Goal: Task Accomplishment & Management: Complete application form

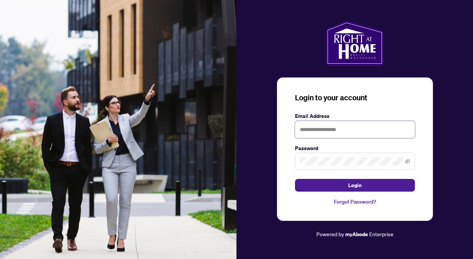
type input "**********"
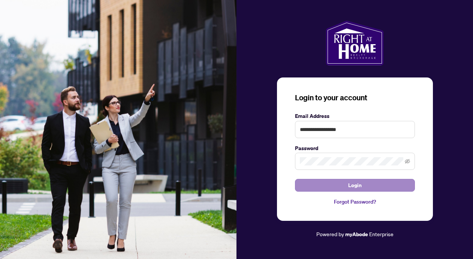
click at [349, 184] on span "Login" at bounding box center [354, 186] width 13 height 12
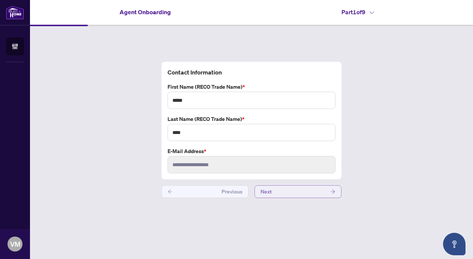
click at [277, 192] on button "Next" at bounding box center [297, 192] width 87 height 13
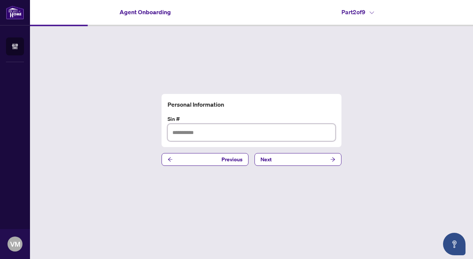
click at [181, 135] on input "text" at bounding box center [252, 132] width 168 height 17
type input "*"
type input "*********"
click at [282, 161] on button "Next" at bounding box center [297, 159] width 87 height 13
click at [177, 132] on input "text" at bounding box center [252, 132] width 168 height 17
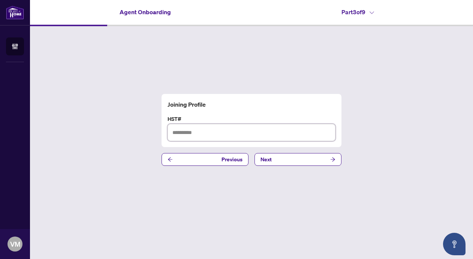
click at [183, 131] on input "text" at bounding box center [252, 132] width 168 height 17
type input "*********"
click at [290, 161] on button "Next" at bounding box center [297, 159] width 87 height 13
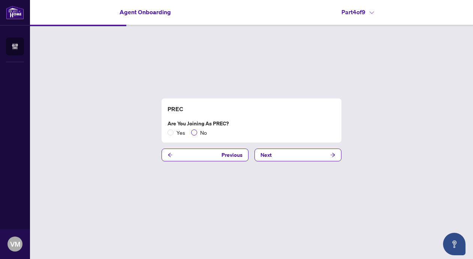
click at [196, 132] on span at bounding box center [194, 133] width 6 height 6
click at [270, 156] on span "Next" at bounding box center [265, 155] width 11 height 12
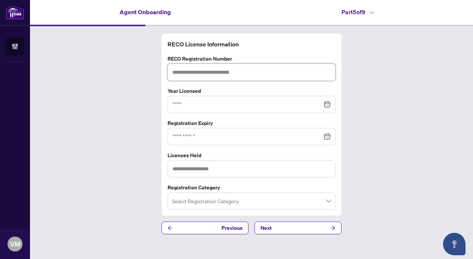
click at [178, 73] on input "text" at bounding box center [252, 72] width 168 height 17
type input "*******"
click at [179, 104] on input at bounding box center [247, 104] width 150 height 8
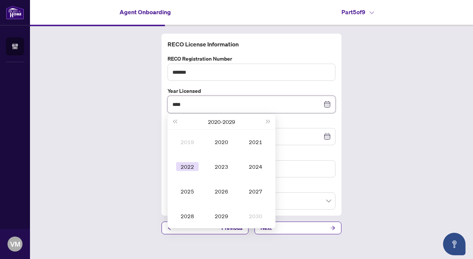
type input "****"
click at [187, 166] on div "2022" at bounding box center [187, 166] width 22 height 9
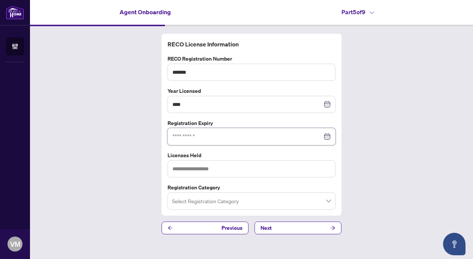
click at [180, 136] on input at bounding box center [247, 137] width 150 height 8
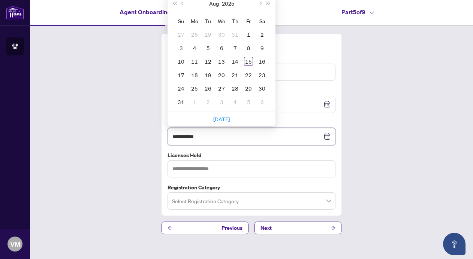
type input "**********"
click at [260, 1] on button "Next month (PageDown)" at bounding box center [260, 3] width 8 height 15
click at [262, 32] on div "4" at bounding box center [261, 34] width 9 height 9
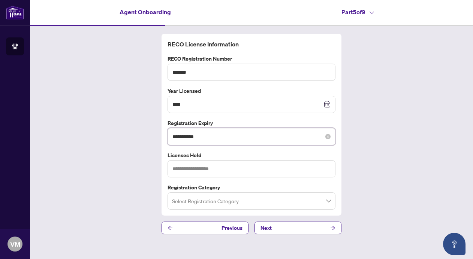
click at [202, 136] on input "**********" at bounding box center [247, 137] width 150 height 8
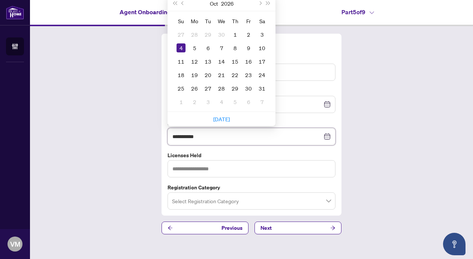
type input "**********"
click at [424, 192] on div "**********" at bounding box center [251, 134] width 443 height 216
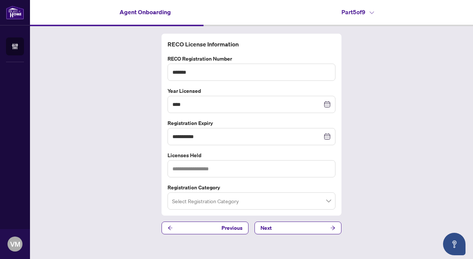
click at [329, 201] on span at bounding box center [251, 201] width 159 height 14
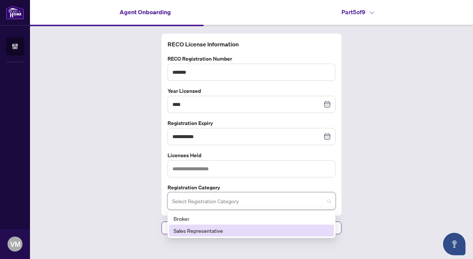
click at [214, 230] on div "Sales Representative" at bounding box center [252, 231] width 156 height 8
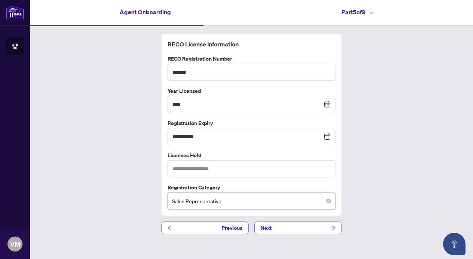
click at [358, 169] on div "**********" at bounding box center [251, 134] width 443 height 216
click at [197, 168] on input "text" at bounding box center [252, 168] width 168 height 17
click at [277, 226] on button "Next" at bounding box center [297, 228] width 87 height 13
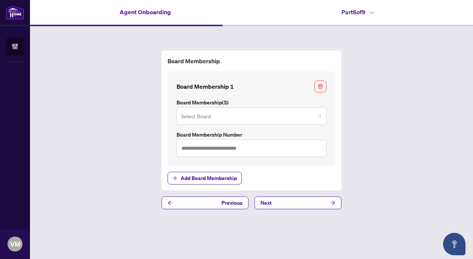
click at [318, 115] on span at bounding box center [251, 116] width 141 height 14
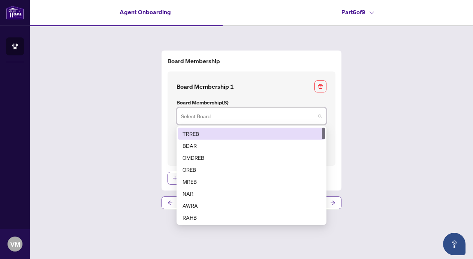
click at [190, 133] on div "TRREB" at bounding box center [252, 134] width 138 height 8
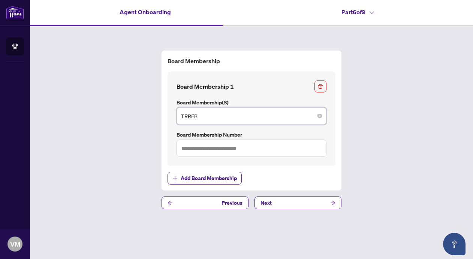
click at [293, 115] on span "TRREB" at bounding box center [251, 116] width 141 height 14
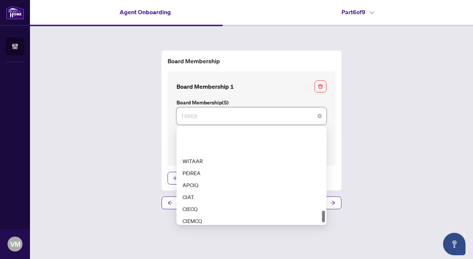
scroll to position [696, 0]
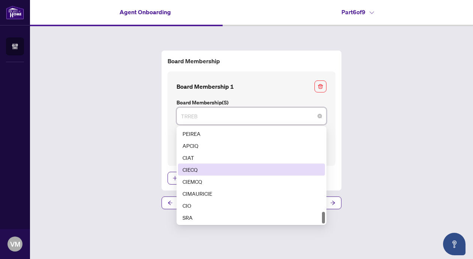
click at [419, 145] on div "Board Membership Board Membership 1 Board Membership(s) TRREB 61 62 63 WITAAR P…" at bounding box center [251, 130] width 443 height 208
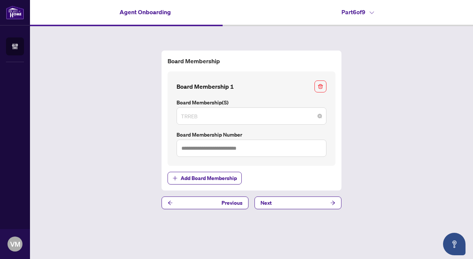
scroll to position [0, 0]
click at [207, 114] on span "TRREB" at bounding box center [251, 116] width 141 height 14
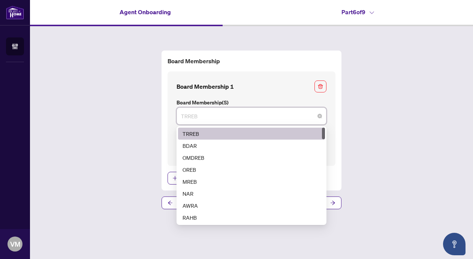
click at [387, 118] on div "Board Membership Board Membership 1 Board Membership(s) TRREB 1 2 TRREB BDAR OM…" at bounding box center [251, 130] width 443 height 208
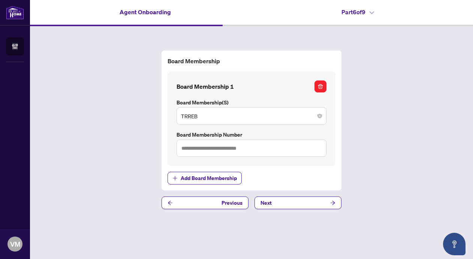
click at [322, 86] on icon "button" at bounding box center [320, 86] width 5 height 5
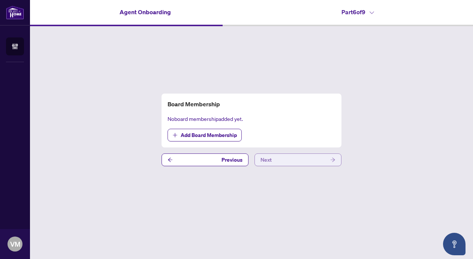
click at [284, 158] on button "Next" at bounding box center [297, 160] width 87 height 13
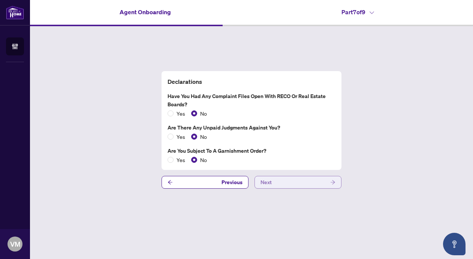
click at [284, 180] on button "Next" at bounding box center [297, 182] width 87 height 13
click at [266, 181] on span "Next" at bounding box center [265, 183] width 11 height 12
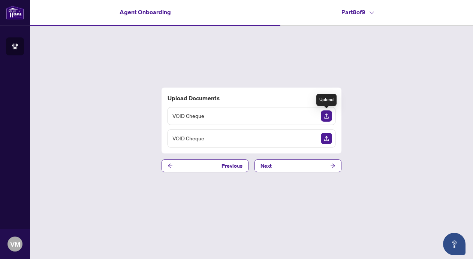
click at [325, 114] on img "Upload Document" at bounding box center [326, 116] width 11 height 11
click at [328, 115] on img "Upload Document" at bounding box center [326, 116] width 11 height 11
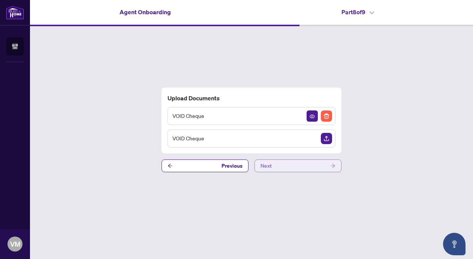
click at [305, 165] on button "Next" at bounding box center [297, 166] width 87 height 13
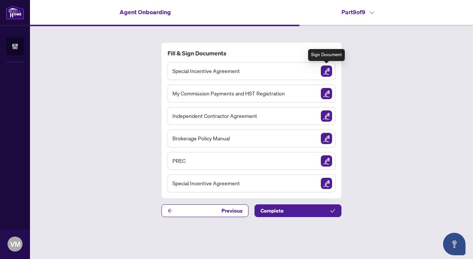
click at [328, 69] on img "Sign Document" at bounding box center [326, 71] width 11 height 11
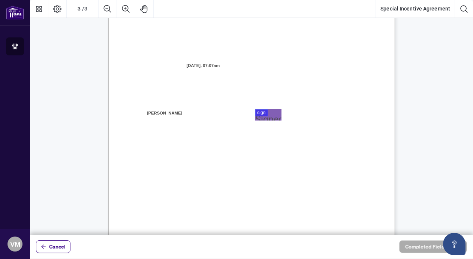
scroll to position [760, 0]
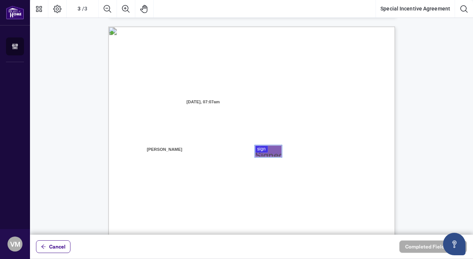
click at [266, 146] on div at bounding box center [251, 117] width 443 height 235
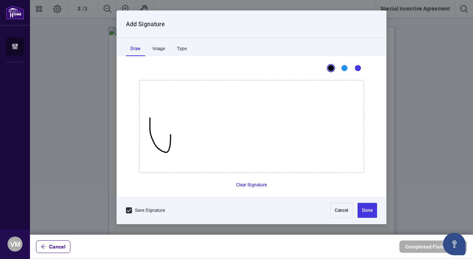
drag, startPoint x: 150, startPoint y: 118, endPoint x: 166, endPoint y: 116, distance: 16.2
drag, startPoint x: 167, startPoint y: 145, endPoint x: 197, endPoint y: 155, distance: 31.1
drag, startPoint x: 201, startPoint y: 138, endPoint x: 222, endPoint y: 152, distance: 24.8
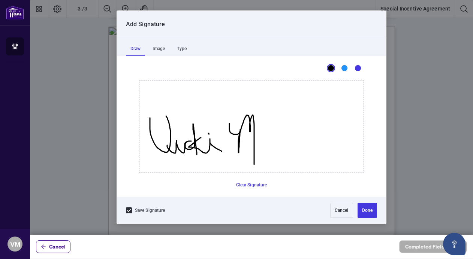
drag, startPoint x: 229, startPoint y: 124, endPoint x: 254, endPoint y: 173, distance: 55.0
click at [254, 173] on div "This is a canvas for drawing using a mouse or touch input." at bounding box center [251, 126] width 225 height 93
drag, startPoint x: 263, startPoint y: 144, endPoint x: 326, endPoint y: 149, distance: 63.2
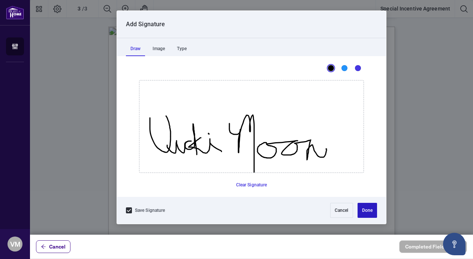
click at [364, 209] on button "Done" at bounding box center [367, 210] width 19 height 15
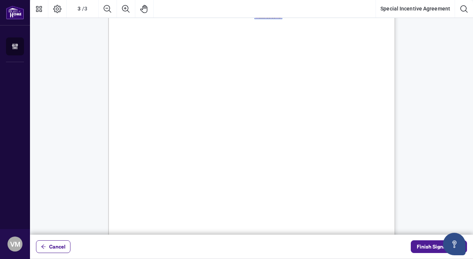
scroll to position [906, 0]
click at [425, 247] on span "Finish Signing" at bounding box center [434, 247] width 34 height 12
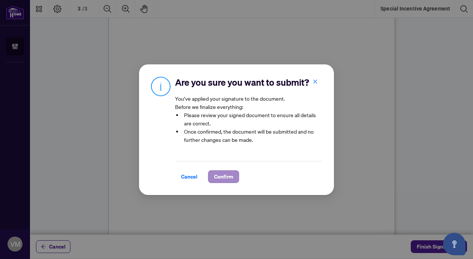
click at [223, 173] on span "Confirm" at bounding box center [223, 177] width 19 height 12
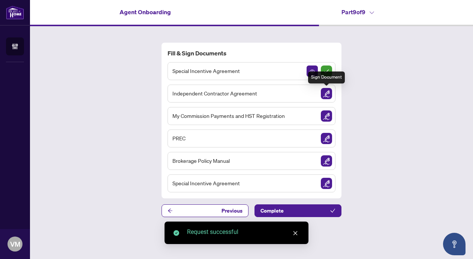
click at [325, 93] on img "Sign Document" at bounding box center [326, 93] width 11 height 11
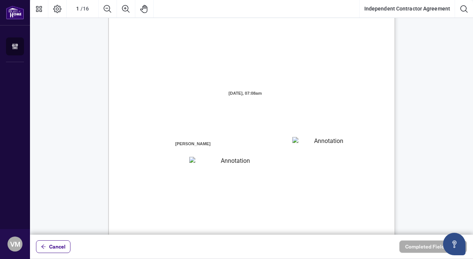
scroll to position [25, 0]
click at [298, 145] on textarea "01K2N7ZVXADQDZS13CP82GTG0Z" at bounding box center [325, 143] width 67 height 11
type textarea "**********"
click at [205, 163] on textarea "01K2N800VRNZWEDT7GS4268ZBH" at bounding box center [232, 163] width 86 height 10
type textarea "**********"
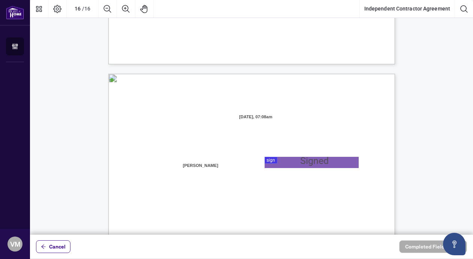
scroll to position [5697, 0]
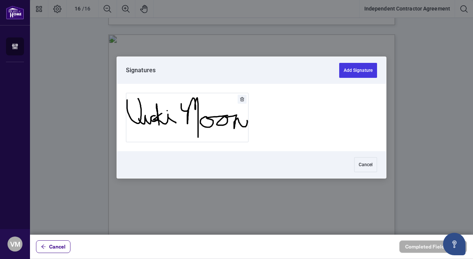
click at [269, 124] on div at bounding box center [251, 117] width 443 height 235
click at [355, 70] on button "Add Signature" at bounding box center [358, 70] width 38 height 15
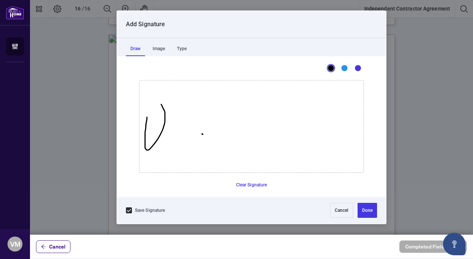
drag, startPoint x: 147, startPoint y: 117, endPoint x: 163, endPoint y: 105, distance: 20.1
drag, startPoint x: 156, startPoint y: 133, endPoint x: 207, endPoint y: 134, distance: 50.6
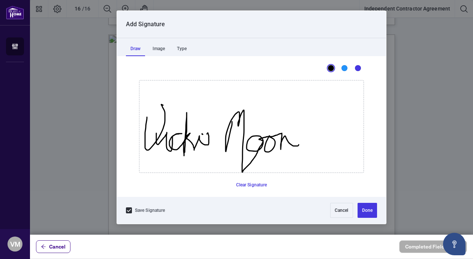
drag, startPoint x: 232, startPoint y: 122, endPoint x: 302, endPoint y: 139, distance: 71.7
click at [363, 209] on button "Done" at bounding box center [367, 210] width 19 height 15
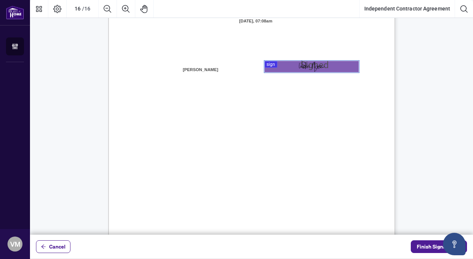
scroll to position [5830, 0]
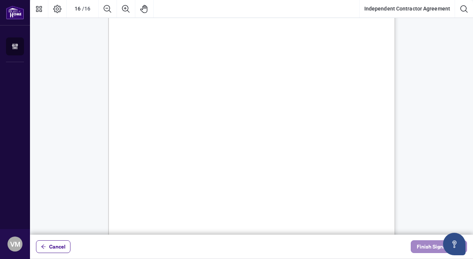
click at [422, 246] on span "Finish Signing" at bounding box center [434, 247] width 34 height 12
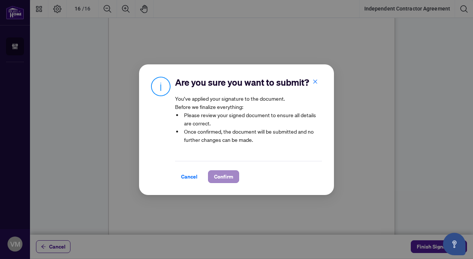
click at [225, 178] on span "Confirm" at bounding box center [223, 177] width 19 height 12
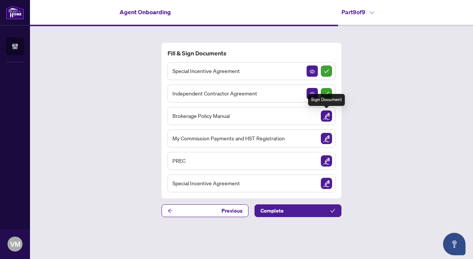
click at [327, 114] on img "Sign Document" at bounding box center [326, 116] width 11 height 11
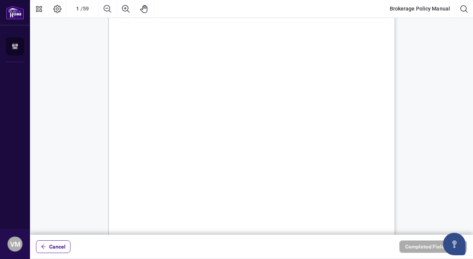
scroll to position [133, 0]
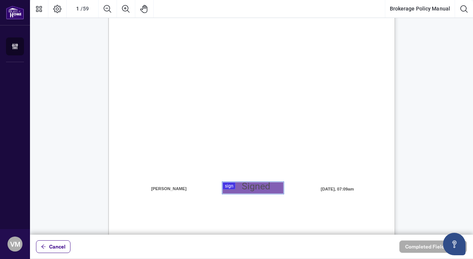
click at [236, 187] on div at bounding box center [251, 117] width 443 height 235
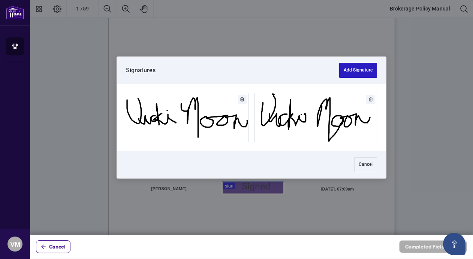
click at [352, 68] on button "Add Signature" at bounding box center [358, 70] width 38 height 15
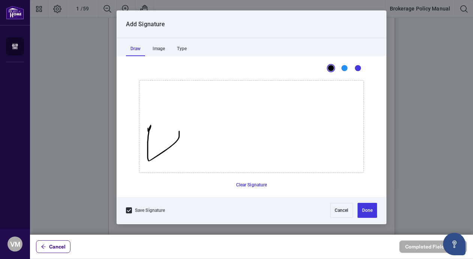
drag, startPoint x: 148, startPoint y: 132, endPoint x: 178, endPoint y: 113, distance: 35.4
drag, startPoint x: 172, startPoint y: 137, endPoint x: 177, endPoint y: 121, distance: 16.7
drag, startPoint x: 189, startPoint y: 138, endPoint x: 219, endPoint y: 121, distance: 34.9
click at [219, 132] on icon "Drawing canvas" at bounding box center [251, 127] width 224 height 92
drag, startPoint x: 219, startPoint y: 147, endPoint x: 219, endPoint y: 134, distance: 12.7
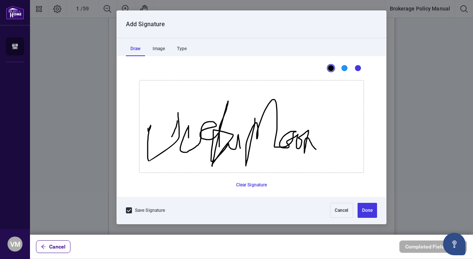
drag, startPoint x: 255, startPoint y: 118, endPoint x: 322, endPoint y: 133, distance: 68.7
click at [365, 211] on button "Done" at bounding box center [367, 210] width 19 height 15
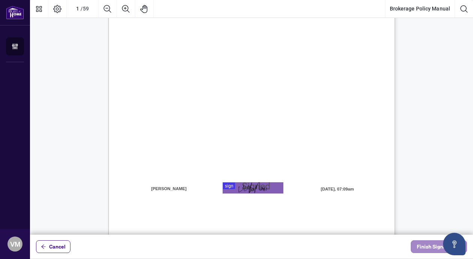
click at [423, 247] on span "Finish Signing" at bounding box center [434, 247] width 34 height 12
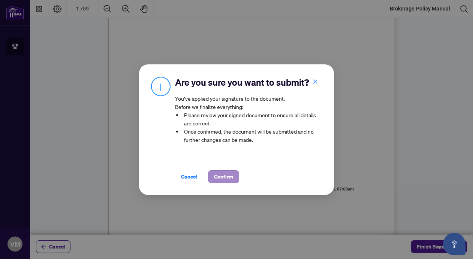
click at [221, 183] on button "Confirm" at bounding box center [223, 177] width 31 height 13
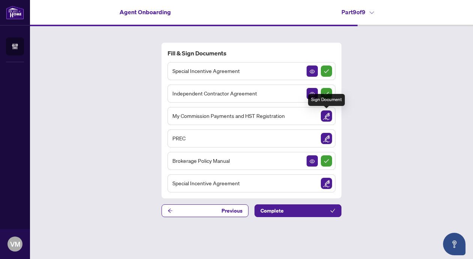
click at [325, 116] on img "Sign Document" at bounding box center [326, 116] width 11 height 11
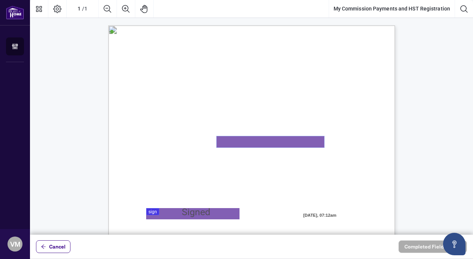
click at [231, 138] on textarea "01K2N82W0617PR3KA8X9DYAB9F" at bounding box center [271, 141] width 108 height 11
type textarea "*********"
click at [152, 213] on div at bounding box center [251, 117] width 443 height 235
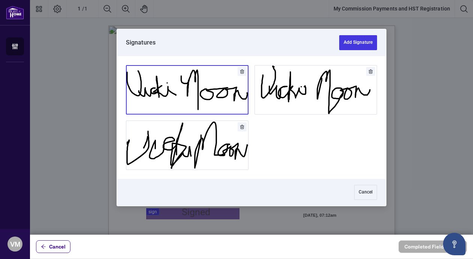
click at [175, 98] on button "Add Signature" at bounding box center [187, 90] width 122 height 49
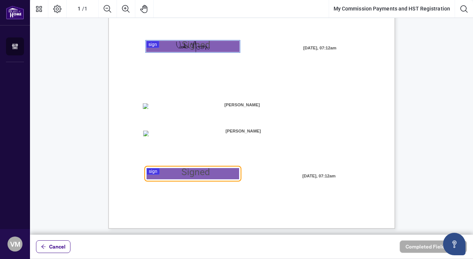
scroll to position [169, 0]
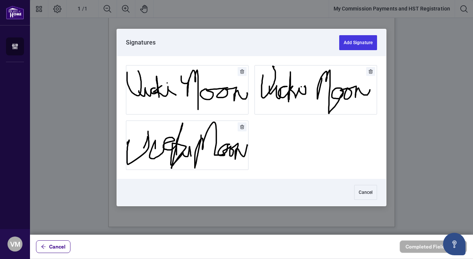
click at [171, 170] on div at bounding box center [251, 117] width 443 height 235
click at [183, 90] on button "Add Signature" at bounding box center [187, 90] width 122 height 49
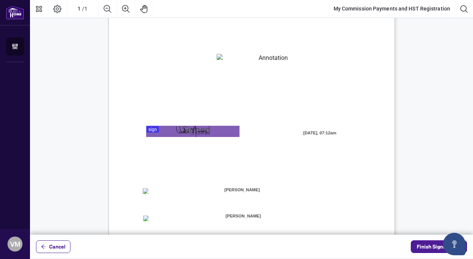
scroll to position [135, 0]
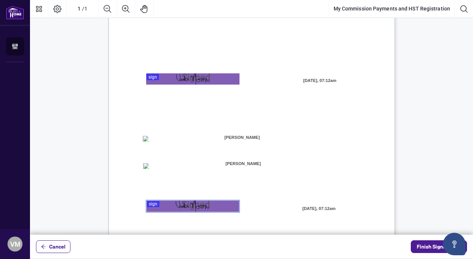
drag, startPoint x: 256, startPoint y: 162, endPoint x: 236, endPoint y: 162, distance: 20.2
click at [236, 162] on span "[PERSON_NAME]" at bounding box center [243, 163] width 93 height 11
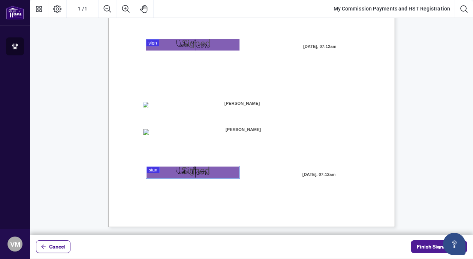
scroll to position [169, 0]
click at [427, 248] on span "Finish Signing" at bounding box center [434, 247] width 34 height 12
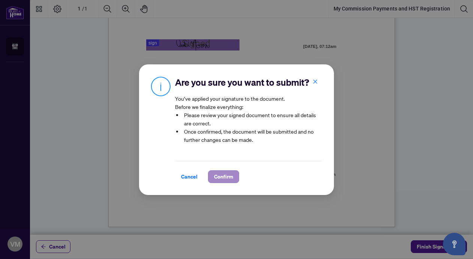
click at [222, 174] on span "Confirm" at bounding box center [223, 177] width 19 height 12
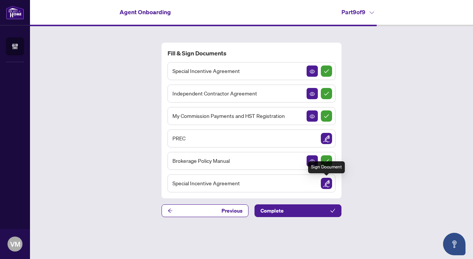
click at [328, 182] on img "Sign Document" at bounding box center [326, 183] width 11 height 11
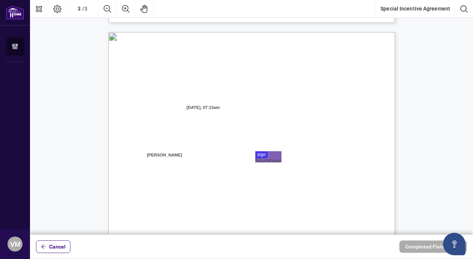
scroll to position [807, 0]
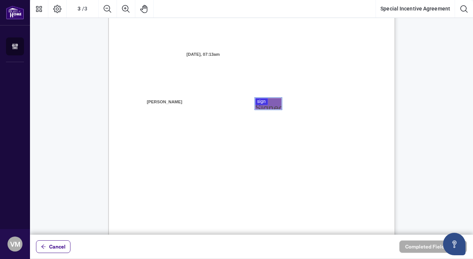
click at [263, 99] on div at bounding box center [251, 117] width 443 height 235
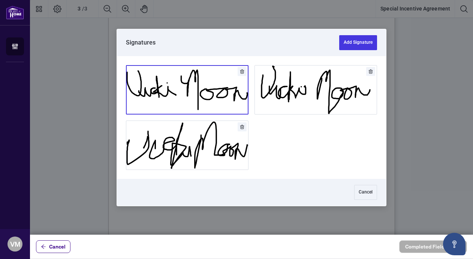
click at [200, 91] on button "Add Signature" at bounding box center [187, 90] width 122 height 49
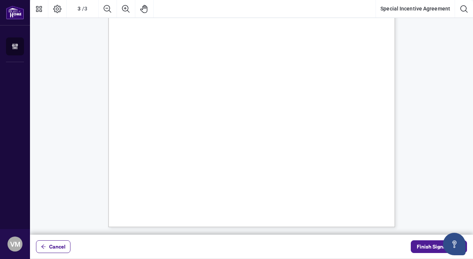
scroll to position [0, 0]
click at [435, 245] on span "Finish Signing" at bounding box center [434, 247] width 34 height 12
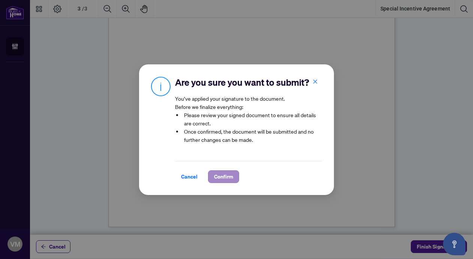
click at [222, 177] on span "Confirm" at bounding box center [223, 177] width 19 height 12
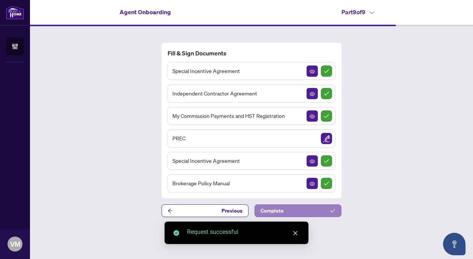
click at [302, 210] on button "Complete" at bounding box center [297, 211] width 87 height 13
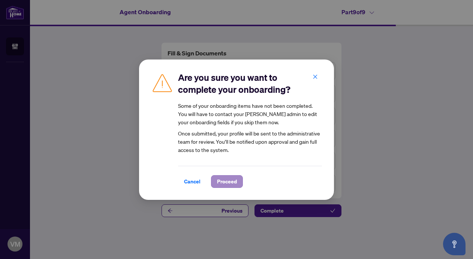
click at [230, 182] on span "Proceed" at bounding box center [227, 182] width 20 height 12
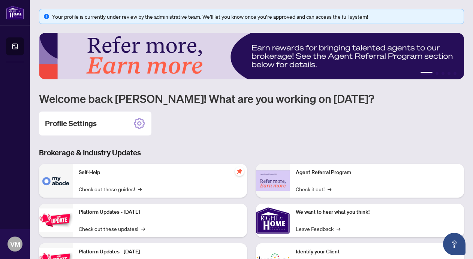
click at [232, 141] on div "Your profile is currently under review by the administrative team. We’ll let yo…" at bounding box center [251, 168] width 425 height 319
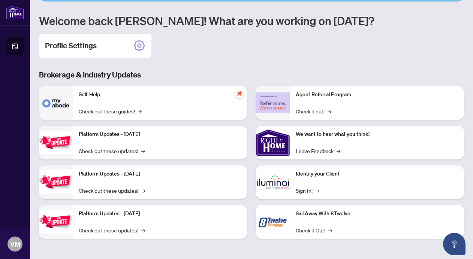
scroll to position [78, 0]
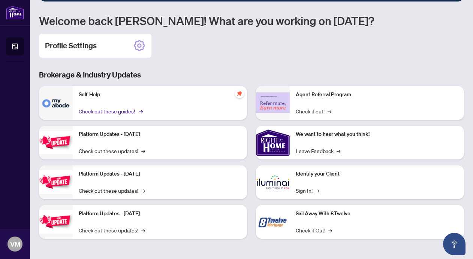
click at [124, 111] on link "Check out these guides! →" at bounding box center [110, 111] width 63 height 8
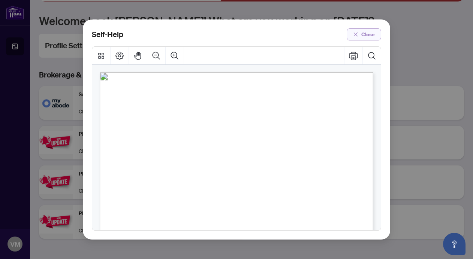
click at [370, 31] on span "Close" at bounding box center [367, 34] width 13 height 12
